Goal: Use online tool/utility: Utilize a website feature to perform a specific function

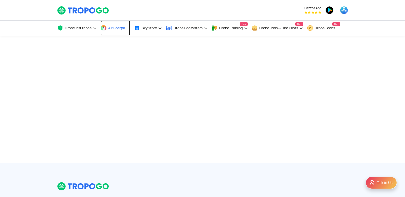
click at [121, 33] on link "Air Sherpa" at bounding box center [115, 28] width 30 height 15
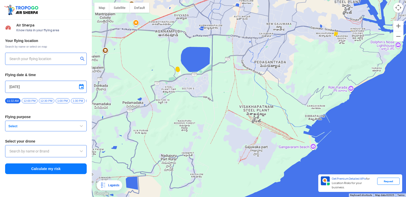
click at [14, 60] on input "text" at bounding box center [43, 59] width 69 height 6
click at [75, 61] on input "text" at bounding box center [43, 59] width 69 height 6
click at [64, 59] on input "text" at bounding box center [43, 59] width 69 height 6
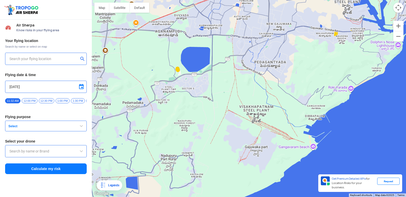
click at [64, 59] on input "text" at bounding box center [43, 59] width 69 height 6
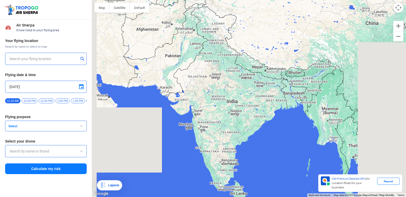
type input "Block D, Visakhapatnam, Andhra Pradesh 530049, India"
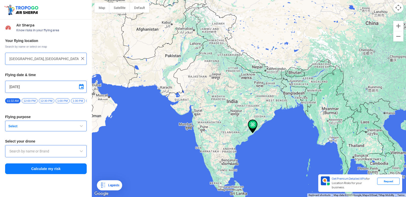
click at [68, 172] on button "Calculate my risk" at bounding box center [46, 169] width 82 height 11
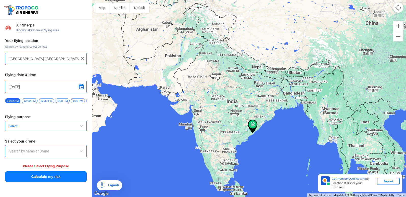
click at [69, 126] on span "Select" at bounding box center [38, 126] width 64 height 4
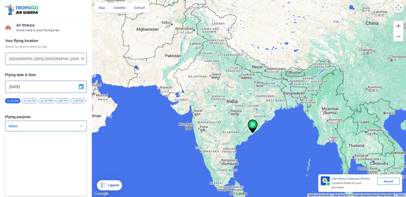
click at [80, 129] on span "button" at bounding box center [81, 126] width 6 height 6
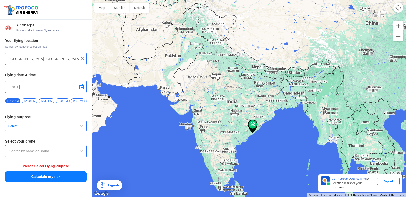
click at [80, 129] on span "button" at bounding box center [81, 126] width 6 height 6
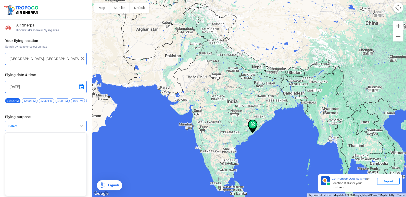
click at [84, 126] on button "Select" at bounding box center [46, 126] width 82 height 11
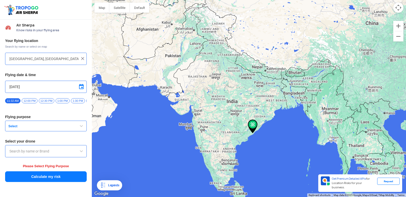
click at [83, 127] on span "button" at bounding box center [81, 126] width 6 height 6
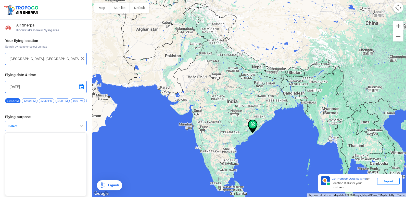
click at [83, 127] on button "Select" at bounding box center [46, 126] width 82 height 11
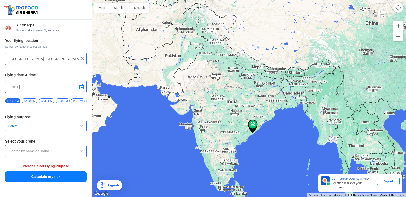
click at [74, 175] on button "Calculate my risk" at bounding box center [46, 177] width 82 height 11
click at [82, 128] on span "button" at bounding box center [81, 126] width 6 height 6
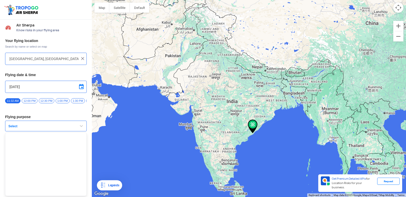
click at [250, 126] on img at bounding box center [253, 127] width 10 height 14
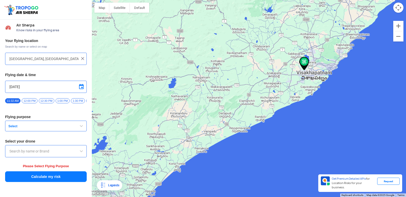
drag, startPoint x: 342, startPoint y: 169, endPoint x: 309, endPoint y: 41, distance: 132.8
click at [309, 41] on div at bounding box center [249, 98] width 314 height 197
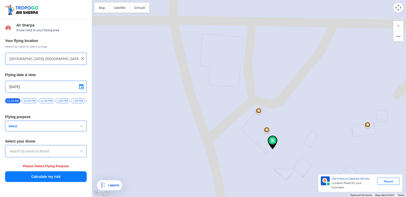
click at [272, 144] on img at bounding box center [273, 143] width 10 height 14
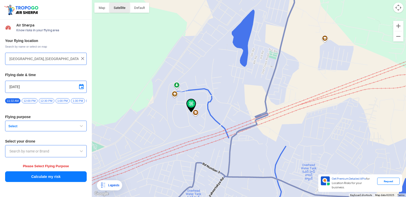
click at [125, 7] on button "Satellite" at bounding box center [119, 8] width 20 height 10
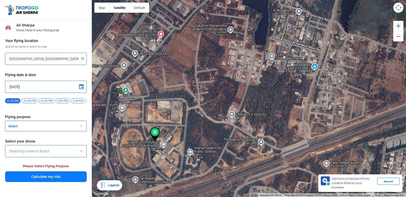
drag, startPoint x: 143, startPoint y: 141, endPoint x: 217, endPoint y: 121, distance: 76.2
click at [160, 127] on img at bounding box center [155, 134] width 10 height 14
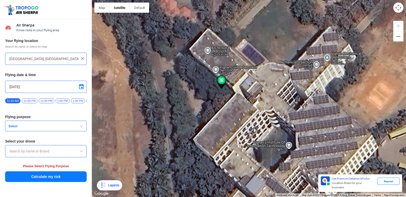
drag, startPoint x: 255, startPoint y: 155, endPoint x: 238, endPoint y: 99, distance: 57.9
click at [238, 100] on div at bounding box center [249, 98] width 314 height 197
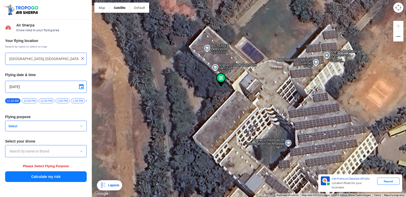
click at [84, 127] on span "button" at bounding box center [81, 126] width 6 height 6
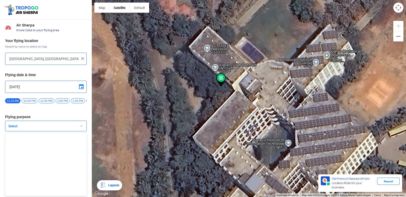
scroll to position [1, 0]
click at [69, 129] on button "Select" at bounding box center [46, 126] width 82 height 11
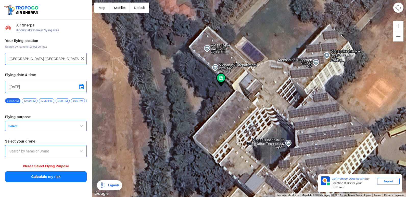
click at [69, 129] on span "Select" at bounding box center [38, 126] width 64 height 4
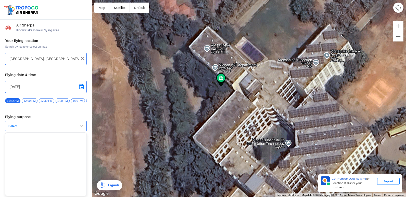
click at [80, 128] on span "button" at bounding box center [81, 126] width 6 height 6
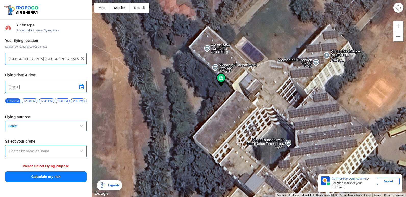
click at [80, 128] on span "button" at bounding box center [81, 126] width 6 height 6
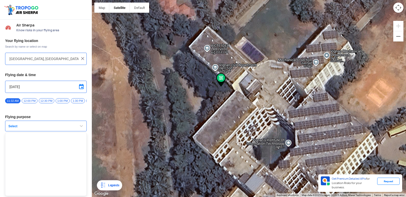
click at [80, 128] on span "button" at bounding box center [81, 126] width 6 height 6
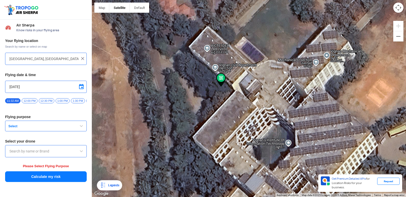
click at [83, 155] on span at bounding box center [81, 151] width 6 height 6
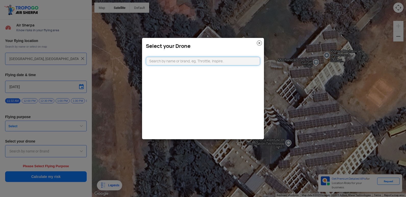
click at [166, 61] on input "text" at bounding box center [203, 61] width 114 height 9
type input "a"
type input "RCB"
click at [79, 129] on modal-container "Select your Drone RCB Can't find your drone. Let us know by CLICKING HERE" at bounding box center [203, 98] width 406 height 197
click at [79, 127] on modal-container "Select your Drone RCB Can't find your drone. Let us know by CLICKING HERE" at bounding box center [203, 98] width 406 height 197
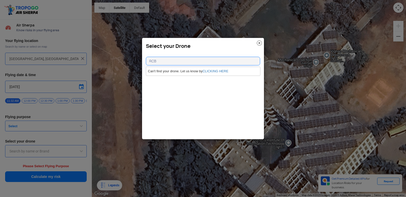
click at [79, 127] on modal-container "Select your Drone RCB Can't find your drone. Let us know by CLICKING HERE" at bounding box center [203, 98] width 406 height 197
click at [259, 45] on img at bounding box center [259, 43] width 5 height 5
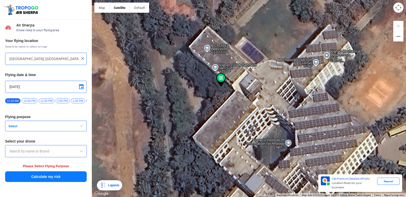
click at [27, 102] on span "12:00 PM" at bounding box center [30, 100] width 16 height 5
click at [66, 126] on button "Select" at bounding box center [46, 126] width 82 height 11
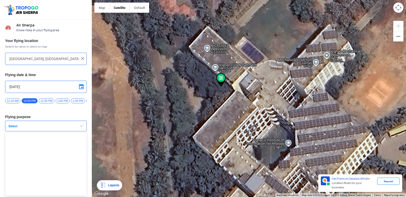
click at [69, 124] on button "Select" at bounding box center [46, 126] width 82 height 11
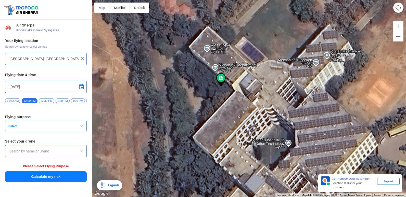
click at [79, 128] on span "button" at bounding box center [81, 126] width 6 height 6
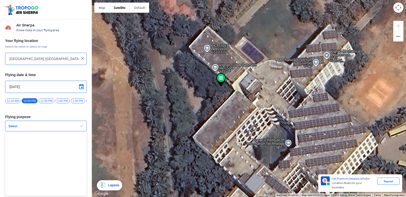
scroll to position [1, 0]
click at [81, 128] on span "button" at bounding box center [81, 126] width 6 height 6
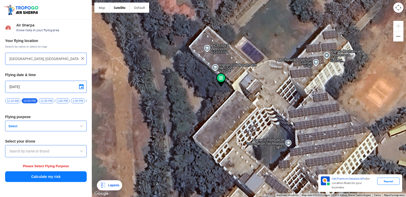
scroll to position [0, 0]
click at [80, 127] on span "button" at bounding box center [81, 126] width 6 height 6
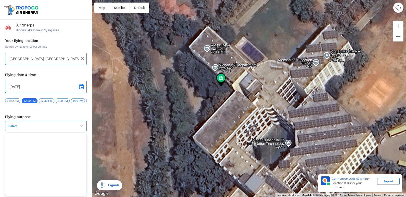
click at [80, 127] on span "button" at bounding box center [81, 126] width 6 height 6
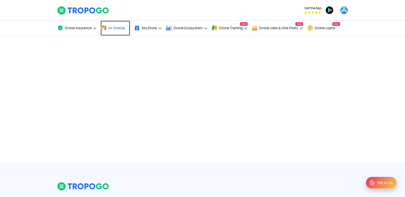
click at [107, 28] on span at bounding box center [103, 28] width 6 height 6
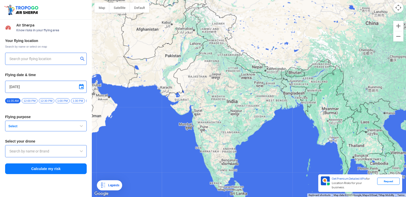
click at [74, 56] on input "text" at bounding box center [43, 59] width 69 height 6
click at [69, 58] on input "text" at bounding box center [43, 59] width 69 height 6
click at [82, 126] on span "button" at bounding box center [81, 126] width 6 height 6
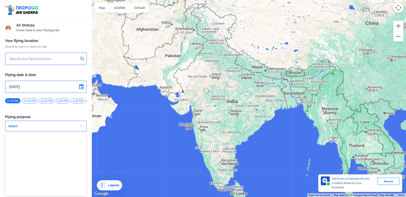
click at [82, 126] on span "button" at bounding box center [81, 126] width 6 height 6
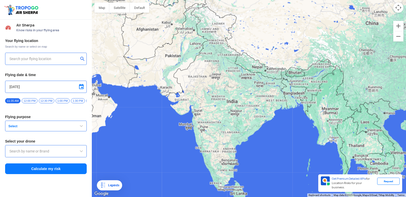
click at [82, 126] on span "button" at bounding box center [81, 126] width 6 height 6
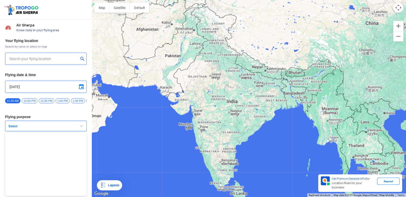
click at [81, 126] on span "button" at bounding box center [81, 126] width 6 height 6
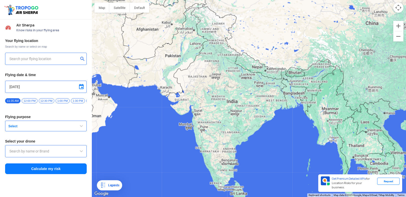
click at [81, 126] on span "button" at bounding box center [81, 126] width 6 height 6
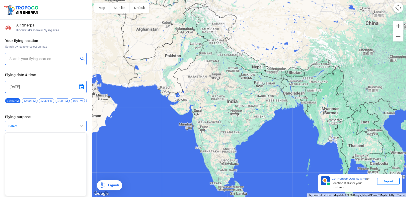
click at [81, 126] on span "button" at bounding box center [81, 126] width 6 height 6
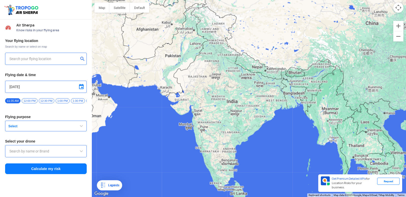
click at [81, 126] on span "button" at bounding box center [81, 126] width 6 height 6
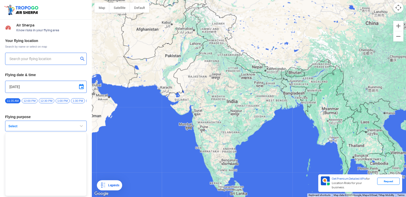
click at [81, 126] on span "button" at bounding box center [81, 126] width 6 height 6
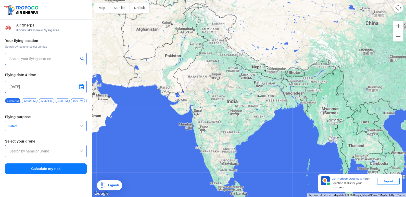
click at [81, 126] on span "button" at bounding box center [81, 126] width 6 height 6
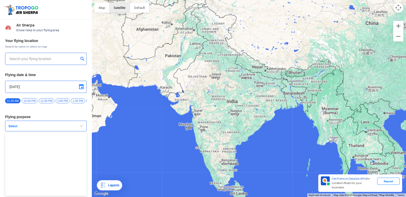
click at [123, 11] on button "Satellite" at bounding box center [119, 8] width 20 height 10
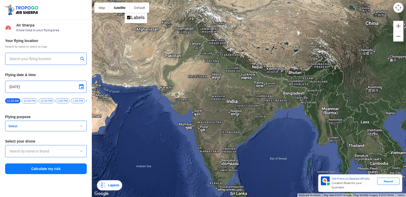
click at [79, 128] on span "button" at bounding box center [81, 126] width 6 height 6
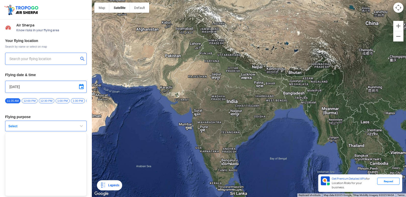
click at [79, 128] on span "button" at bounding box center [81, 126] width 6 height 6
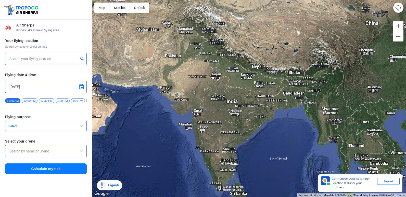
click at [79, 128] on span "button" at bounding box center [81, 126] width 6 height 6
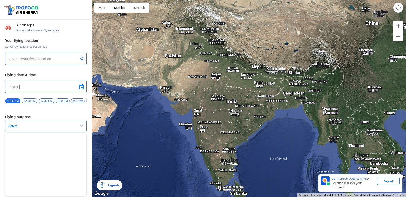
click at [79, 128] on span "button" at bounding box center [81, 126] width 6 height 6
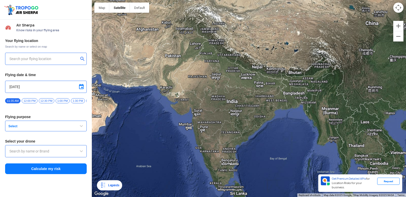
click at [82, 152] on span at bounding box center [81, 151] width 6 height 6
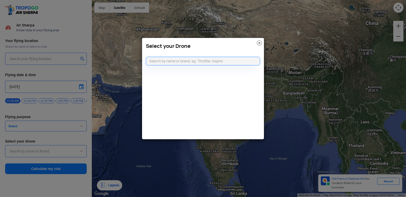
click at [260, 43] on img at bounding box center [259, 43] width 5 height 5
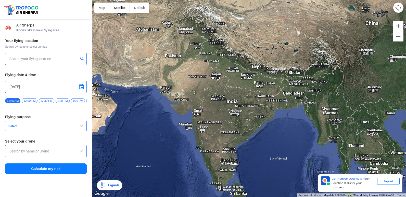
click at [28, 58] on input "text" at bounding box center [43, 59] width 69 height 6
type input "Block D, Visakhaptnam, Visakhapatnam, Andhra Pradesh 530049, India"
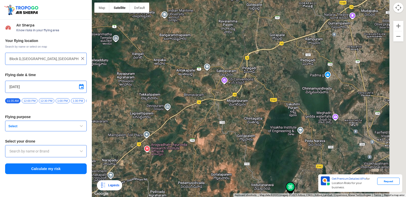
drag, startPoint x: 292, startPoint y: 153, endPoint x: 175, endPoint y: 30, distance: 169.9
click at [175, 31] on div at bounding box center [249, 98] width 314 height 197
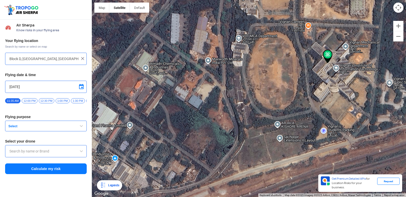
drag, startPoint x: 292, startPoint y: 76, endPoint x: 193, endPoint y: 148, distance: 122.0
click at [192, 152] on div at bounding box center [249, 98] width 314 height 197
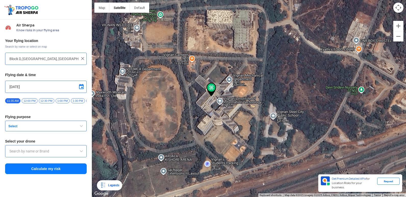
drag, startPoint x: 307, startPoint y: 68, endPoint x: 198, endPoint y: 101, distance: 114.4
click at [198, 101] on div at bounding box center [249, 98] width 314 height 197
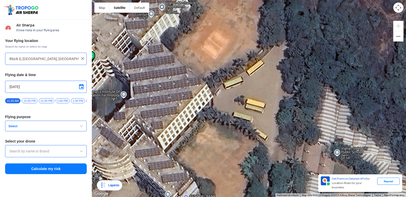
click at [83, 129] on span "button" at bounding box center [81, 126] width 6 height 6
click at [83, 129] on button "Select" at bounding box center [46, 126] width 82 height 11
click at [83, 129] on span "button" at bounding box center [81, 126] width 6 height 6
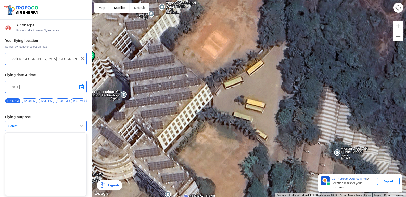
click at [83, 129] on button "Select" at bounding box center [46, 126] width 82 height 11
click at [83, 129] on span "button" at bounding box center [81, 126] width 6 height 6
click at [83, 129] on button "Select" at bounding box center [46, 126] width 82 height 11
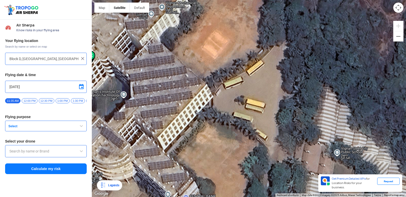
click at [81, 127] on span "button" at bounding box center [81, 126] width 6 height 6
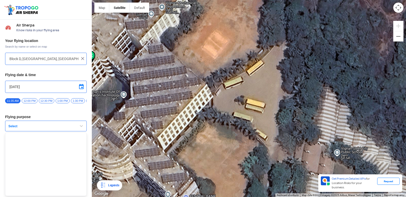
click at [82, 127] on span "button" at bounding box center [81, 126] width 6 height 6
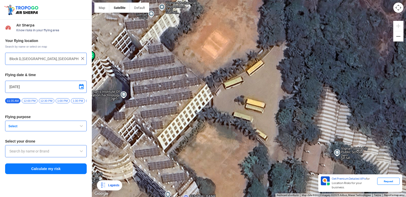
click at [82, 127] on span "button" at bounding box center [81, 126] width 6 height 6
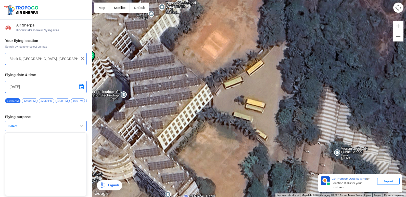
click at [82, 127] on span "button" at bounding box center [81, 126] width 6 height 6
click at [44, 72] on div "Your flying location Search by name or select on map Block D, Visakhaptnam, Vis…" at bounding box center [46, 107] width 92 height 142
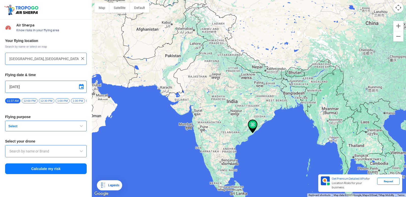
click at [252, 128] on img at bounding box center [253, 127] width 10 height 14
click at [69, 59] on input "[GEOGRAPHIC_DATA], [GEOGRAPHIC_DATA] 530049, [GEOGRAPHIC_DATA]" at bounding box center [43, 59] width 69 height 6
click at [113, 62] on div at bounding box center [249, 98] width 314 height 197
type input "Oaleh-ye Chasmeh, Iran"
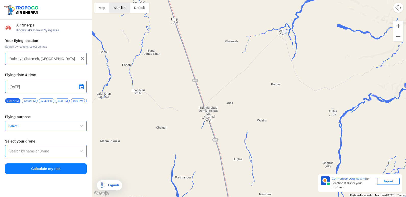
click at [120, 8] on button "Satellite" at bounding box center [119, 8] width 20 height 10
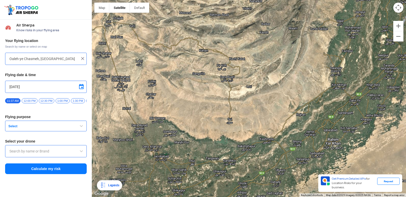
click at [83, 60] on img at bounding box center [82, 58] width 5 height 5
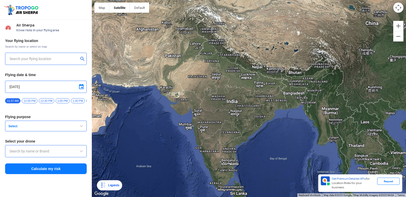
click at [50, 60] on input "text" at bounding box center [43, 59] width 69 height 6
click at [51, 56] on input "text" at bounding box center [43, 59] width 69 height 6
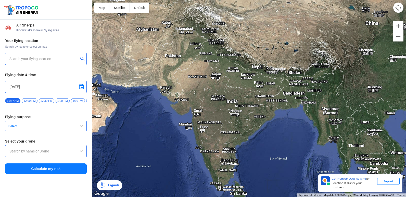
click at [52, 56] on input "text" at bounding box center [43, 59] width 69 height 6
click at [81, 59] on button "submit" at bounding box center [83, 59] width 6 height 5
click at [82, 58] on button "submit" at bounding box center [83, 59] width 6 height 5
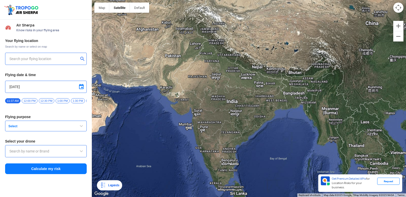
click at [82, 58] on button "submit" at bounding box center [83, 59] width 6 height 5
click at [82, 57] on button "submit" at bounding box center [83, 59] width 6 height 5
drag, startPoint x: 82, startPoint y: 57, endPoint x: 89, endPoint y: 29, distance: 29.8
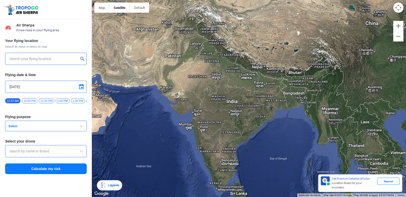
click at [88, 30] on div "Air Sherpa Know risks in your flying area Your flying location Search by name o…" at bounding box center [46, 109] width 92 height 178
click at [80, 57] on button "submit" at bounding box center [83, 59] width 6 height 5
click at [82, 58] on button "submit" at bounding box center [83, 59] width 6 height 5
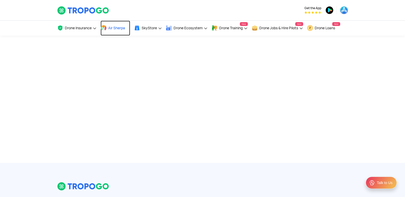
click at [109, 27] on span "Air Sherpa" at bounding box center [116, 28] width 17 height 4
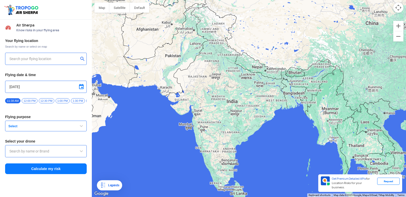
click at [82, 58] on button "submit" at bounding box center [83, 59] width 6 height 5
click at [81, 58] on button "submit" at bounding box center [83, 59] width 6 height 5
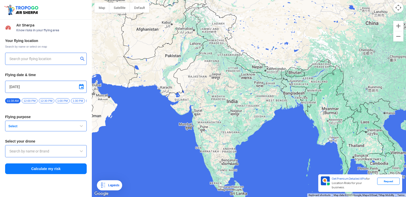
click at [81, 58] on button "submit" at bounding box center [83, 59] width 6 height 5
click at [80, 129] on span "button" at bounding box center [81, 126] width 6 height 6
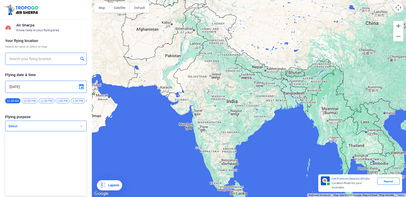
click at [80, 129] on span "button" at bounding box center [81, 126] width 6 height 6
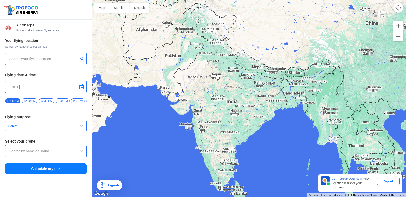
click at [80, 129] on span "button" at bounding box center [81, 126] width 6 height 6
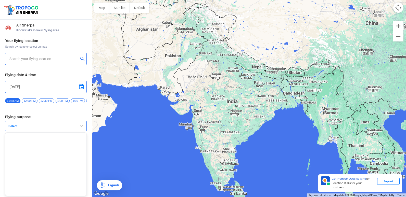
click at [80, 129] on span "button" at bounding box center [81, 126] width 6 height 6
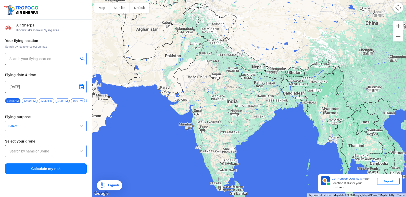
click at [77, 127] on button "Select" at bounding box center [46, 126] width 82 height 11
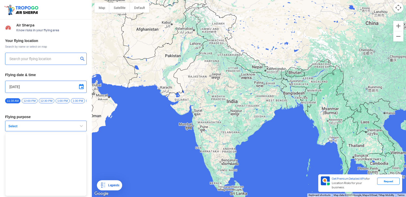
click at [77, 127] on button "Select" at bounding box center [46, 126] width 82 height 11
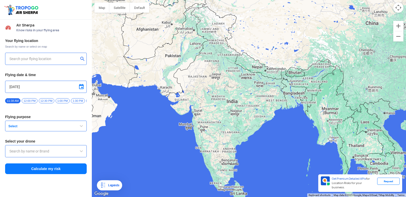
click at [77, 127] on button "Select" at bounding box center [46, 126] width 82 height 11
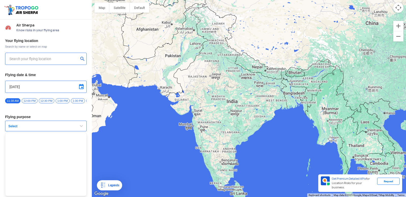
click at [77, 127] on button "Select" at bounding box center [46, 126] width 82 height 11
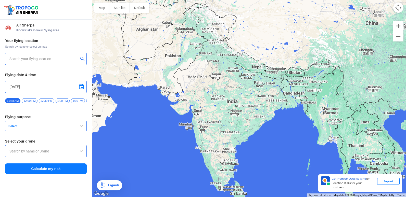
click at [77, 127] on button "Select" at bounding box center [46, 126] width 82 height 11
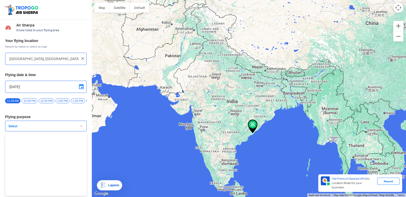
click at [80, 128] on span "button" at bounding box center [81, 126] width 6 height 6
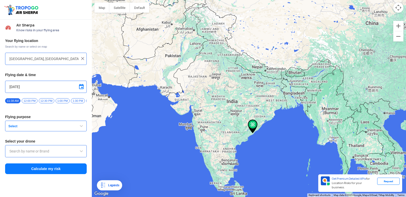
click at [239, 126] on div at bounding box center [249, 98] width 314 height 197
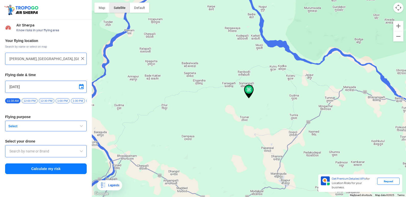
click at [120, 6] on button "Satellite" at bounding box center [119, 8] width 20 height 10
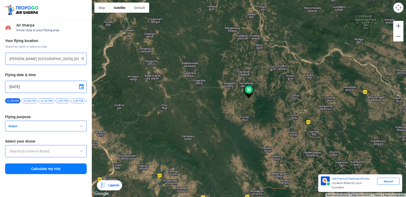
click at [247, 94] on img at bounding box center [249, 92] width 10 height 14
click at [247, 91] on img at bounding box center [249, 92] width 10 height 14
click at [245, 91] on img at bounding box center [249, 92] width 10 height 14
click at [244, 91] on img at bounding box center [249, 92] width 10 height 14
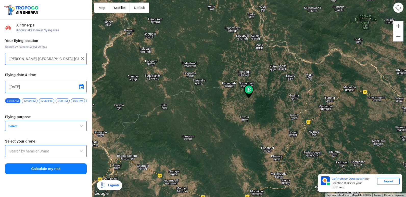
click at [246, 91] on img at bounding box center [249, 92] width 10 height 14
click at [247, 91] on img at bounding box center [249, 92] width 10 height 14
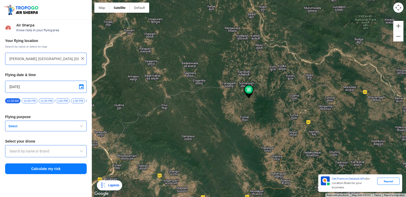
click at [247, 91] on img at bounding box center [249, 92] width 10 height 14
click at [245, 83] on div at bounding box center [249, 98] width 314 height 197
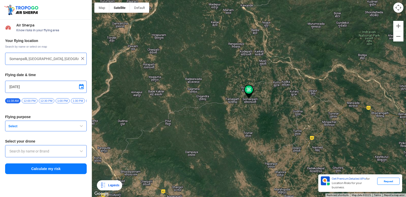
click at [245, 83] on div at bounding box center [249, 98] width 314 height 197
type input "Dakaturri, Chhattisgarh, India"
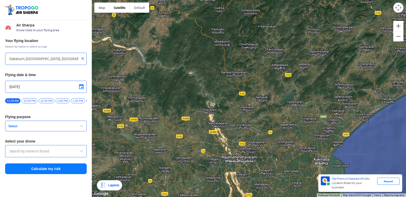
drag, startPoint x: 239, startPoint y: 152, endPoint x: 267, endPoint y: 99, distance: 60.1
click at [267, 99] on div at bounding box center [249, 98] width 314 height 197
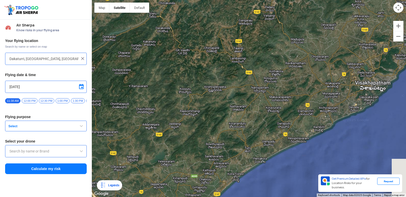
drag, startPoint x: 254, startPoint y: 136, endPoint x: 125, endPoint y: 194, distance: 141.6
click at [125, 193] on div at bounding box center [249, 98] width 314 height 197
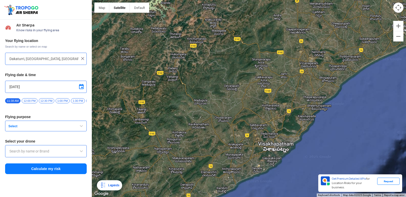
drag, startPoint x: 219, startPoint y: 133, endPoint x: 188, endPoint y: 159, distance: 40.7
click at [188, 159] on div at bounding box center [249, 98] width 314 height 197
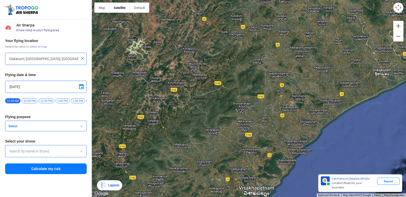
drag, startPoint x: 202, startPoint y: 102, endPoint x: 184, endPoint y: 146, distance: 47.7
click at [184, 146] on div at bounding box center [249, 98] width 314 height 197
click at [84, 60] on img at bounding box center [82, 58] width 5 height 5
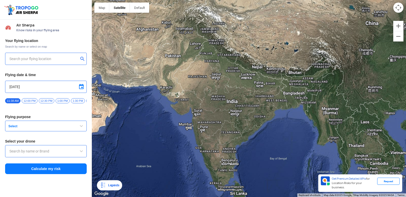
click at [53, 62] on div at bounding box center [46, 59] width 82 height 12
click at [55, 58] on input "text" at bounding box center [43, 59] width 69 height 6
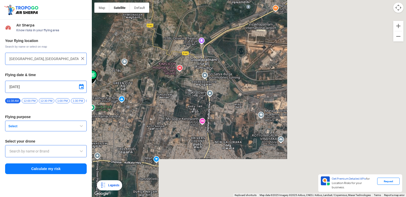
drag, startPoint x: 317, startPoint y: 32, endPoint x: 222, endPoint y: -19, distance: 107.4
click at [222, 0] on html "Location Risk Score Air Sherpa Know risks in your flying area Your flying locat…" at bounding box center [203, 98] width 406 height 197
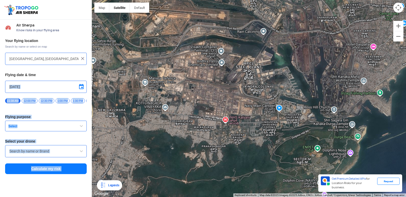
drag, startPoint x: 87, startPoint y: 78, endPoint x: 178, endPoint y: 58, distance: 93.0
click at [178, 58] on div "Location Risk Score Air Sherpa Know risks in your flying area Your flying locat…" at bounding box center [203, 98] width 406 height 197
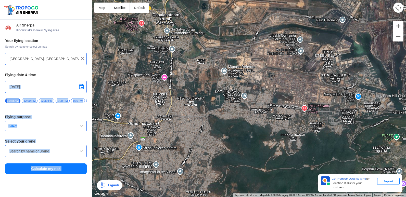
drag, startPoint x: 178, startPoint y: 58, endPoint x: 251, endPoint y: 53, distance: 72.8
click at [256, 47] on div at bounding box center [249, 98] width 314 height 197
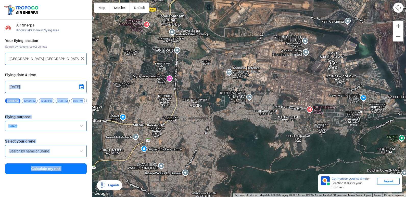
click at [122, 89] on div at bounding box center [249, 98] width 314 height 197
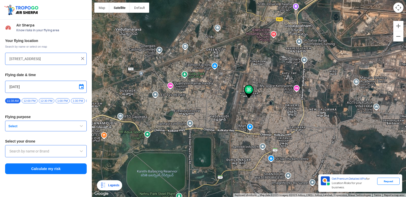
click at [251, 92] on img at bounding box center [249, 92] width 10 height 14
click at [250, 92] on img at bounding box center [249, 92] width 10 height 14
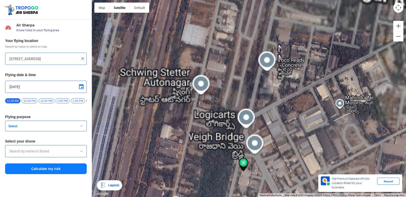
click at [249, 92] on div at bounding box center [249, 98] width 314 height 197
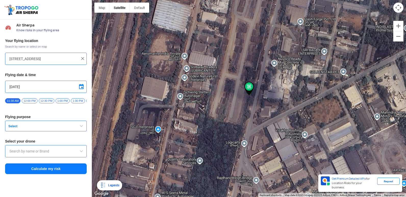
type input "Plot 234/1, 100 ft Road, D Block Auto Nagar, Gajuwaka, Visakhapatnam, Andhra Pr…"
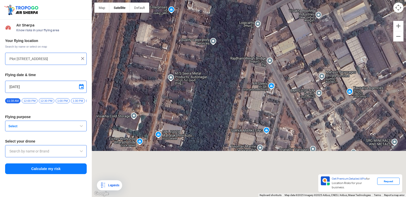
drag, startPoint x: 212, startPoint y: 156, endPoint x: 226, endPoint y: 30, distance: 126.7
click at [226, 30] on div at bounding box center [249, 98] width 314 height 197
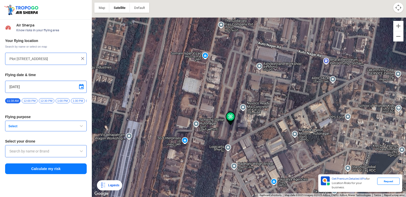
drag, startPoint x: 256, startPoint y: 51, endPoint x: 226, endPoint y: 174, distance: 126.2
click at [226, 174] on div at bounding box center [249, 98] width 314 height 197
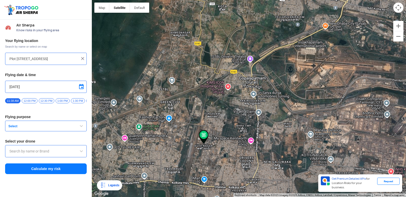
click at [84, 60] on img at bounding box center [82, 58] width 5 height 5
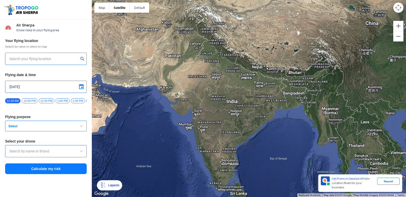
click at [84, 60] on button "submit" at bounding box center [83, 59] width 6 height 5
click at [81, 56] on div at bounding box center [46, 59] width 82 height 12
click at [76, 62] on input "text" at bounding box center [43, 59] width 69 height 6
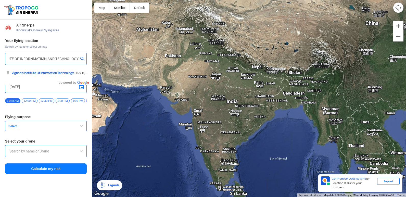
scroll to position [0, 27]
type input "VIGNAN INSTITUTE OF INFORNMATIMN AND TECHNOLOGY"
click at [81, 59] on button "submit" at bounding box center [83, 59] width 6 height 5
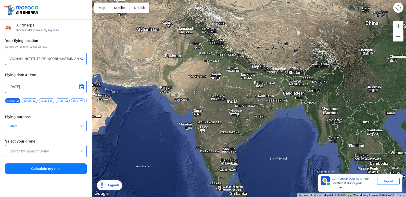
click at [81, 59] on button "submit" at bounding box center [83, 59] width 6 height 5
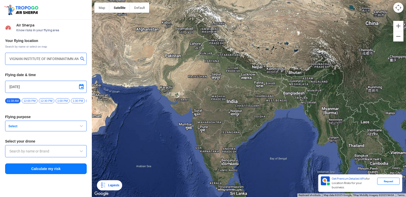
click at [81, 59] on button "submit" at bounding box center [83, 59] width 6 height 5
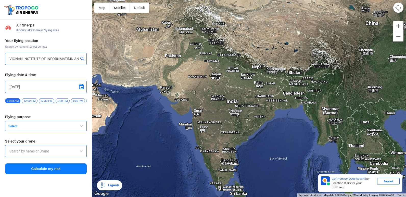
click at [81, 59] on button "submit" at bounding box center [83, 59] width 6 height 5
click at [81, 129] on span "button" at bounding box center [81, 126] width 6 height 6
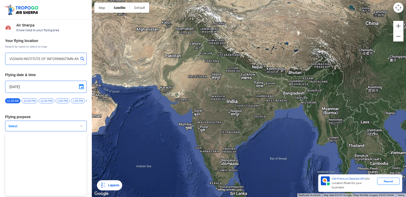
click at [78, 129] on span "button" at bounding box center [81, 126] width 6 height 6
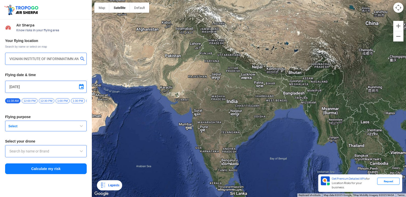
click at [78, 130] on button "Select" at bounding box center [46, 126] width 82 height 11
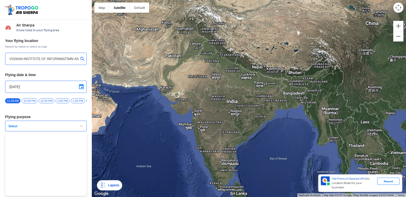
click at [78, 129] on span "button" at bounding box center [81, 126] width 6 height 6
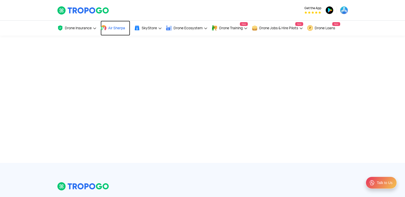
click at [116, 27] on span "Air Sherpa" at bounding box center [116, 28] width 17 height 4
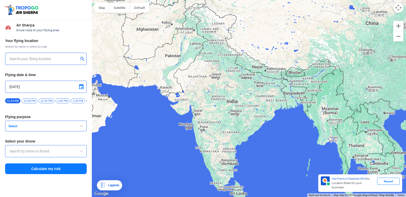
click at [71, 59] on input "text" at bounding box center [43, 59] width 69 height 6
click at [80, 60] on div at bounding box center [45, 59] width 73 height 6
click at [85, 57] on button "submit" at bounding box center [83, 59] width 6 height 5
click at [82, 58] on button "submit" at bounding box center [83, 59] width 6 height 5
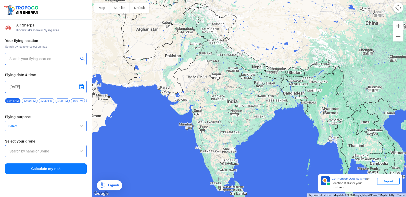
click at [82, 58] on button "submit" at bounding box center [83, 59] width 6 height 5
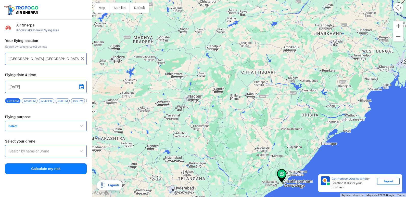
drag, startPoint x: 178, startPoint y: 83, endPoint x: 100, endPoint y: -19, distance: 128.5
click at [100, 0] on html "Location Risk Score Air Sherpa Know risks in your flying area Your flying locat…" at bounding box center [203, 98] width 406 height 197
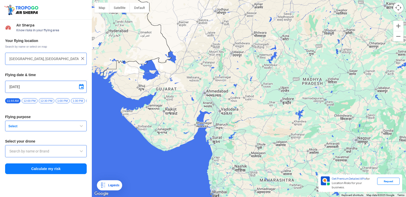
drag, startPoint x: 194, startPoint y: 70, endPoint x: 395, endPoint y: 112, distance: 204.8
click at [395, 112] on div at bounding box center [249, 98] width 314 height 197
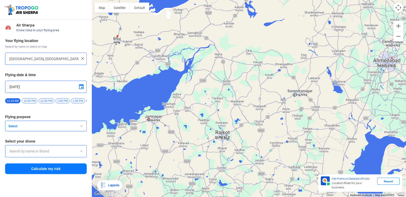
drag, startPoint x: 168, startPoint y: 79, endPoint x: 218, endPoint y: 42, distance: 62.0
click at [218, 42] on div at bounding box center [249, 98] width 314 height 197
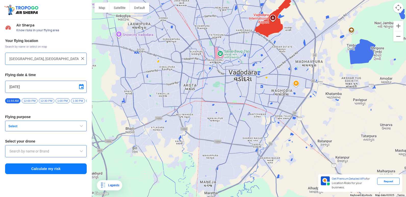
drag, startPoint x: 236, startPoint y: 53, endPoint x: 216, endPoint y: 126, distance: 75.2
click at [216, 126] on div at bounding box center [249, 98] width 314 height 197
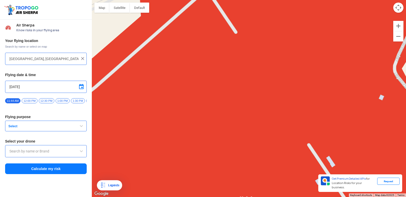
click at [126, 15] on div at bounding box center [249, 98] width 314 height 197
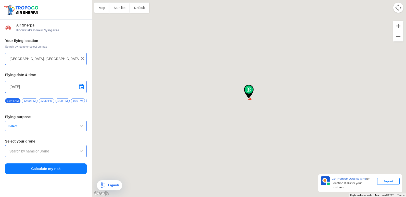
type input "Vadodara, Gujarat, India"
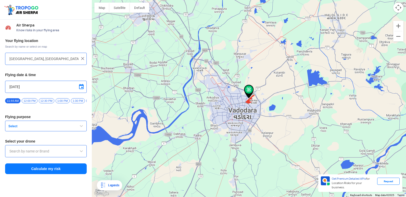
click at [83, 60] on img at bounding box center [82, 58] width 5 height 5
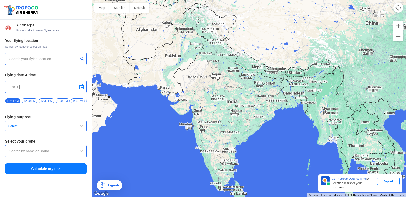
click at [82, 58] on button "submit" at bounding box center [83, 59] width 6 height 5
click at [68, 59] on input "text" at bounding box center [43, 59] width 69 height 6
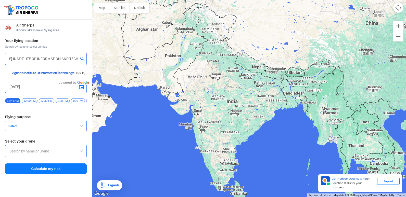
scroll to position [0, 25]
type input "VIGNAN INSTIT UTE OF INFORMATION AND TECHNOLOGY"
click at [82, 58] on button "submit" at bounding box center [83, 59] width 6 height 5
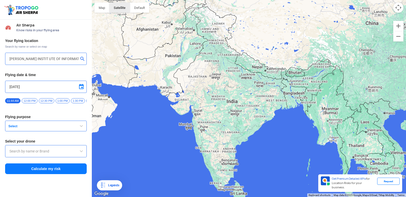
click at [127, 4] on button "Satellite" at bounding box center [119, 8] width 20 height 10
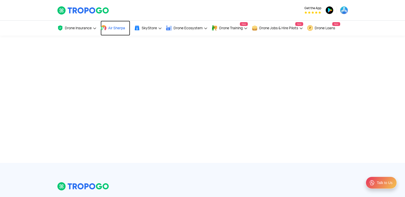
click at [112, 31] on link "Air Sherpa" at bounding box center [115, 28] width 30 height 15
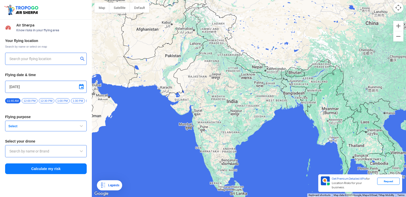
click at [75, 61] on input "text" at bounding box center [43, 59] width 69 height 6
click at [83, 58] on button "submit" at bounding box center [83, 59] width 6 height 5
click at [81, 58] on button "submit" at bounding box center [83, 59] width 6 height 5
type input "[GEOGRAPHIC_DATA], [GEOGRAPHIC_DATA] 530049, [GEOGRAPHIC_DATA]"
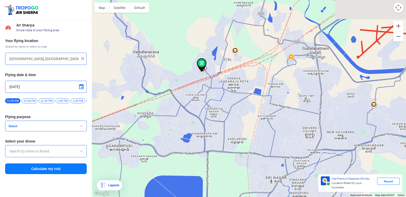
drag, startPoint x: 199, startPoint y: 46, endPoint x: 200, endPoint y: 88, distance: 41.8
click at [200, 88] on div at bounding box center [249, 98] width 314 height 197
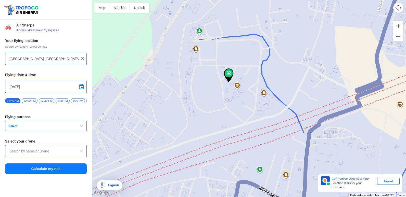
drag, startPoint x: 200, startPoint y: 88, endPoint x: 217, endPoint y: 198, distance: 111.7
click at [217, 193] on html "Location Risk Score Air Sherpa Know risks in your flying area Your flying locat…" at bounding box center [203, 98] width 406 height 197
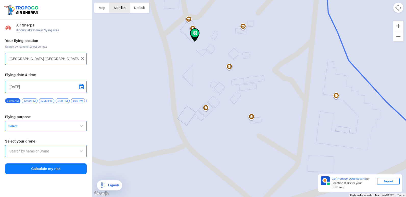
click at [118, 8] on button "Satellite" at bounding box center [119, 8] width 20 height 10
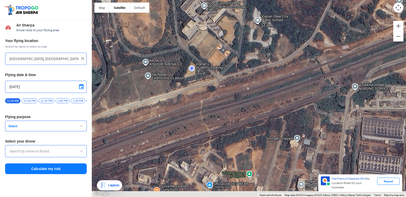
drag, startPoint x: 203, startPoint y: 160, endPoint x: 213, endPoint y: 70, distance: 90.3
click at [213, 70] on div at bounding box center [249, 98] width 314 height 197
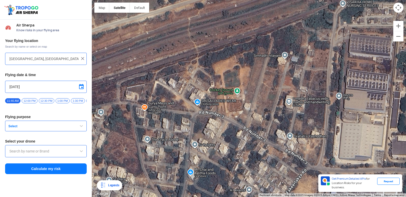
drag, startPoint x: 237, startPoint y: 139, endPoint x: 223, endPoint y: 70, distance: 71.2
click at [223, 70] on div at bounding box center [249, 98] width 314 height 197
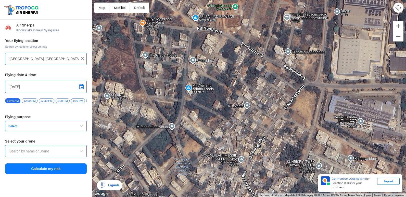
drag, startPoint x: 243, startPoint y: 126, endPoint x: 240, endPoint y: 41, distance: 85.2
click at [240, 41] on div at bounding box center [249, 98] width 314 height 197
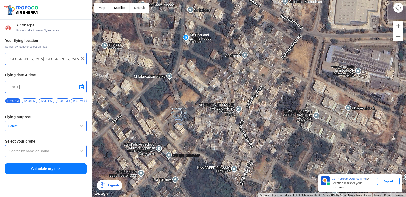
drag, startPoint x: 231, startPoint y: 84, endPoint x: 227, endPoint y: 34, distance: 50.6
click at [227, 34] on div at bounding box center [249, 98] width 314 height 197
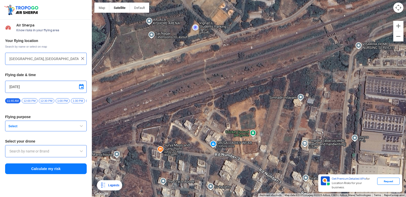
drag, startPoint x: 227, startPoint y: 34, endPoint x: 248, endPoint y: 210, distance: 177.6
click at [248, 193] on html "Location Risk Score Air Sherpa Know risks in your flying area Your flying locat…" at bounding box center [203, 98] width 406 height 197
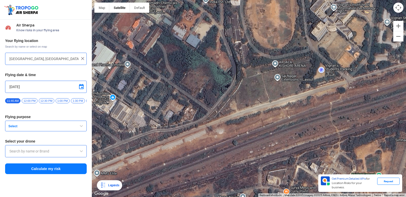
drag, startPoint x: 187, startPoint y: 94, endPoint x: 313, endPoint y: 137, distance: 133.0
click at [313, 137] on div at bounding box center [249, 98] width 314 height 197
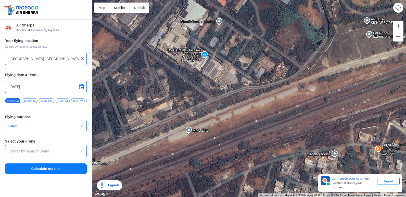
drag, startPoint x: 228, startPoint y: 142, endPoint x: 322, endPoint y: 97, distance: 104.3
click at [322, 97] on div at bounding box center [249, 98] width 314 height 197
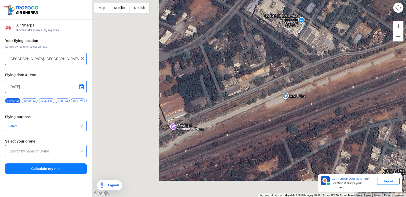
drag, startPoint x: 194, startPoint y: 145, endPoint x: 296, endPoint y: 112, distance: 107.3
click at [296, 112] on div at bounding box center [249, 98] width 314 height 197
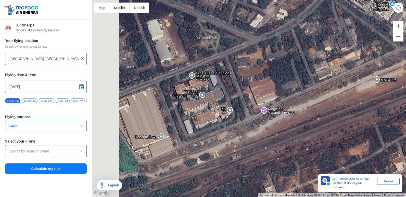
drag, startPoint x: 233, startPoint y: 136, endPoint x: 327, endPoint y: 120, distance: 95.8
click at [327, 120] on div at bounding box center [249, 98] width 314 height 197
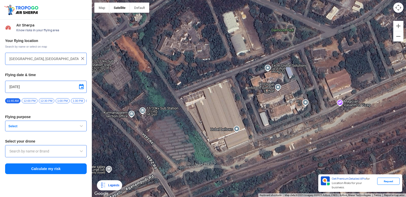
drag, startPoint x: 221, startPoint y: 153, endPoint x: 292, endPoint y: 146, distance: 71.7
click at [292, 146] on div at bounding box center [249, 98] width 314 height 197
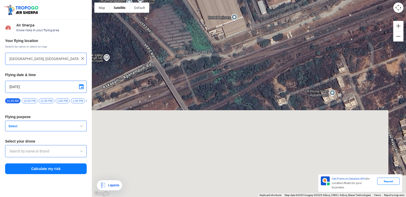
drag, startPoint x: 242, startPoint y: 124, endPoint x: 240, endPoint y: 15, distance: 109.7
click at [240, 15] on div at bounding box center [249, 98] width 314 height 197
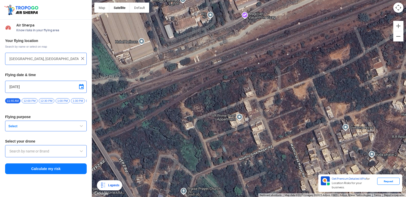
drag, startPoint x: 265, startPoint y: 90, endPoint x: 44, endPoint y: 205, distance: 248.7
click at [44, 193] on html "Location Risk Score Air Sherpa Know risks in your flying area Your flying locat…" at bounding box center [203, 98] width 406 height 197
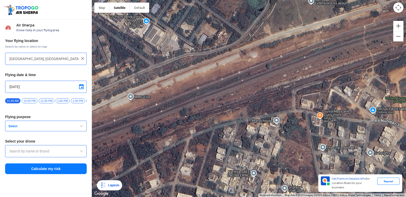
drag, startPoint x: 256, startPoint y: 143, endPoint x: 164, endPoint y: 167, distance: 95.6
click at [164, 167] on div at bounding box center [249, 98] width 314 height 197
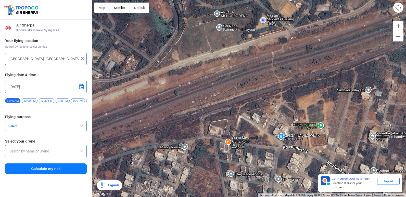
drag, startPoint x: 282, startPoint y: 147, endPoint x: 188, endPoint y: 176, distance: 98.0
click at [188, 176] on div at bounding box center [249, 98] width 314 height 197
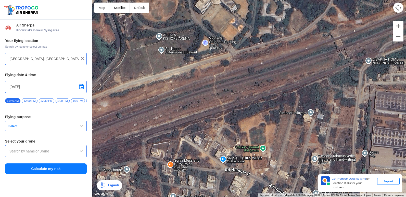
drag, startPoint x: 262, startPoint y: 151, endPoint x: 196, endPoint y: 173, distance: 68.9
click at [196, 173] on div at bounding box center [249, 98] width 314 height 197
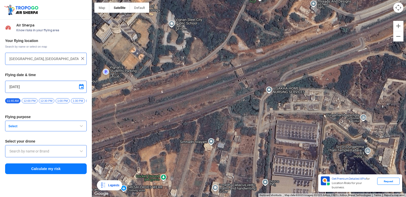
drag, startPoint x: 292, startPoint y: 127, endPoint x: 218, endPoint y: 152, distance: 78.7
click at [218, 152] on div at bounding box center [249, 98] width 314 height 197
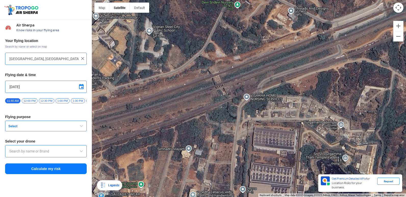
drag, startPoint x: 286, startPoint y: 142, endPoint x: 267, endPoint y: 147, distance: 19.9
click at [267, 147] on div at bounding box center [249, 98] width 314 height 197
